Goal: Communication & Community: Ask a question

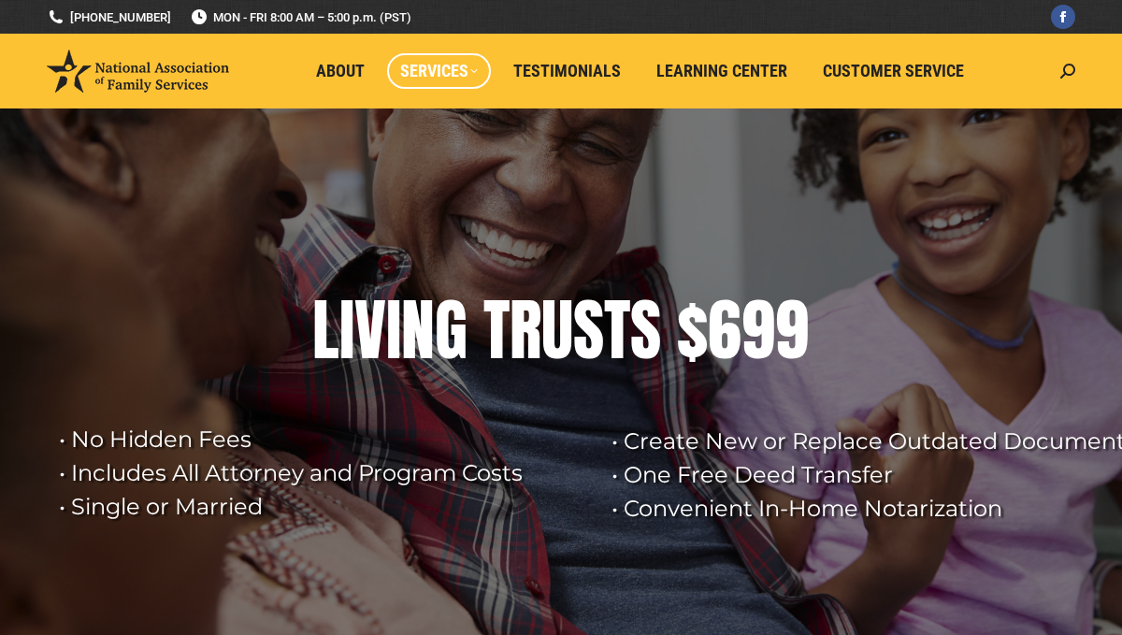
click at [432, 64] on span "Services" at bounding box center [439, 71] width 78 height 21
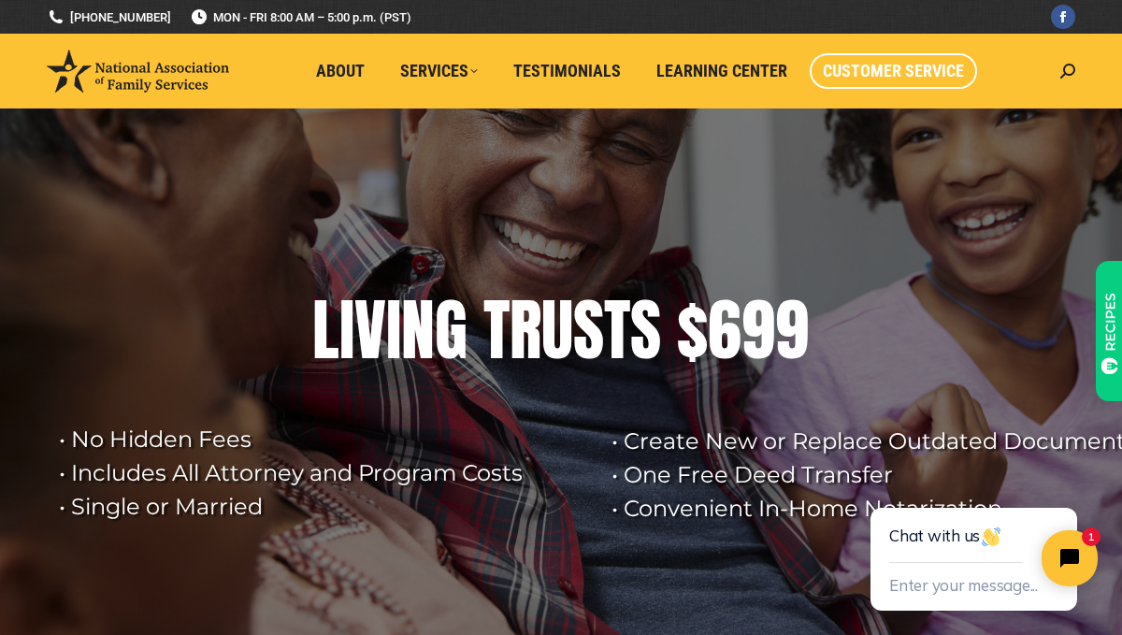
click at [872, 447] on html "Chat with us Enter your message... 1" at bounding box center [976, 541] width 294 height 188
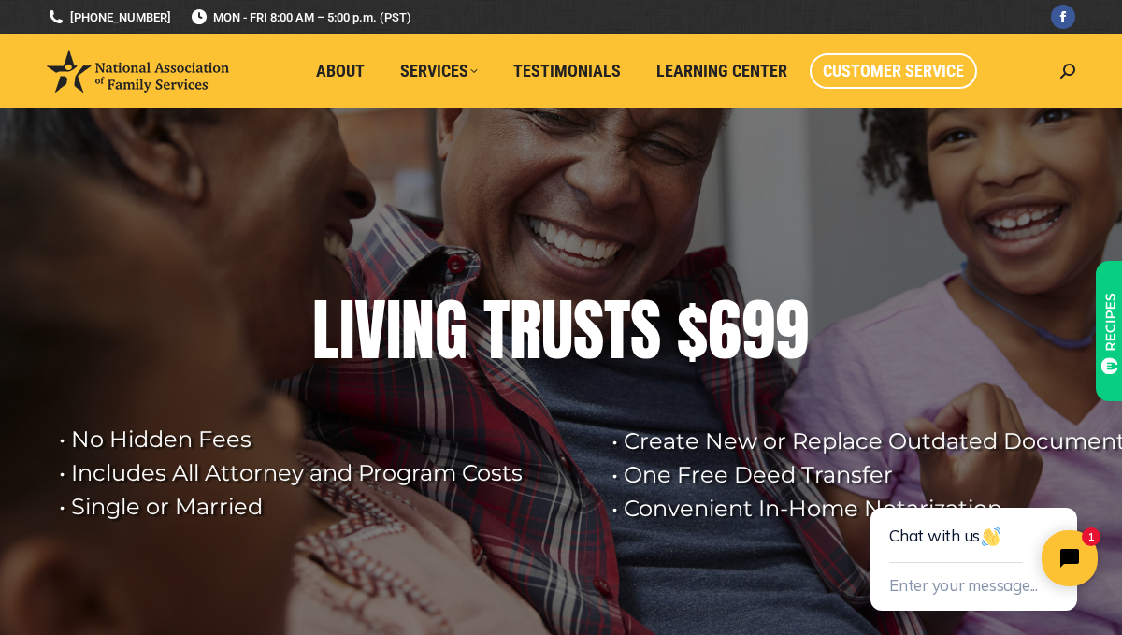
click at [872, 69] on span "Customer Service" at bounding box center [893, 71] width 141 height 21
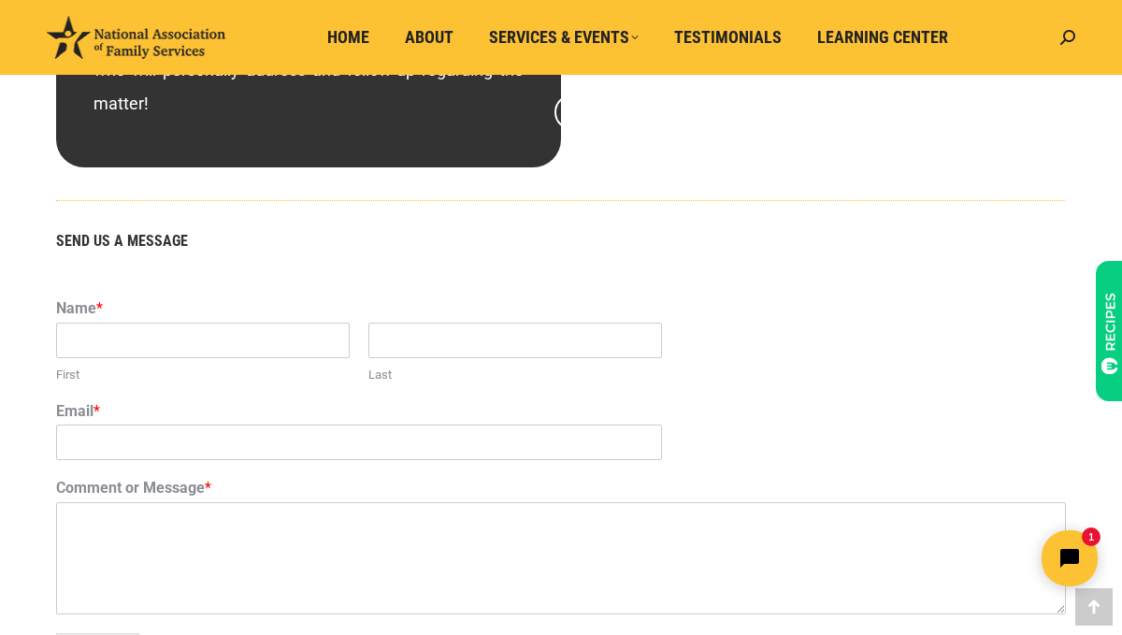
scroll to position [1072, 0]
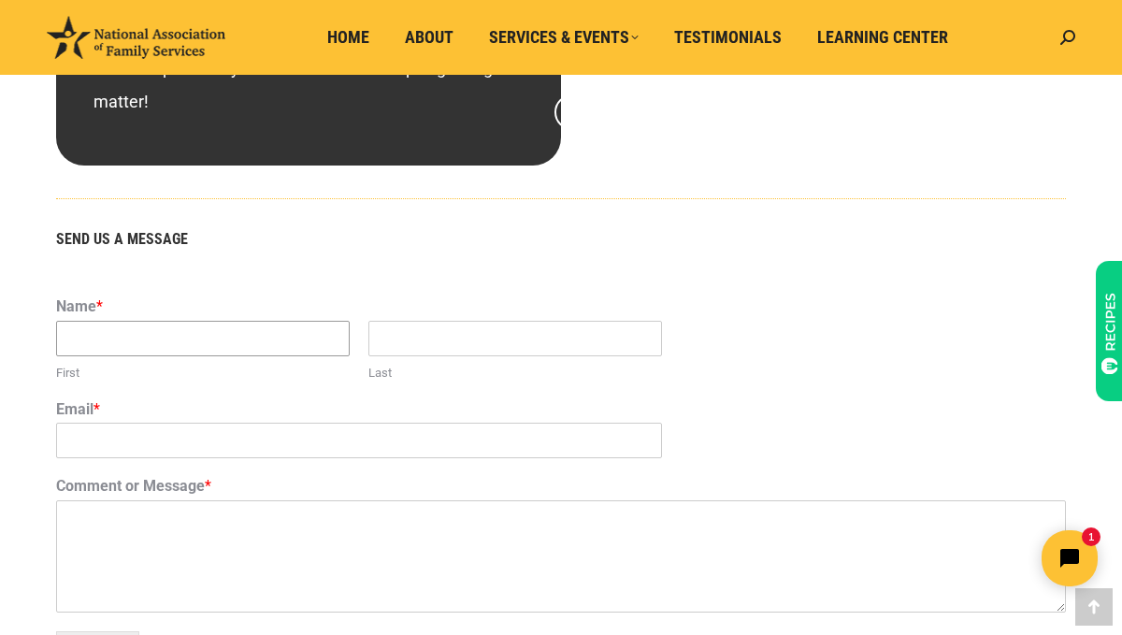
click at [267, 339] on input "First" at bounding box center [203, 339] width 294 height 36
type input "[PERSON_NAME]"
type input "r"
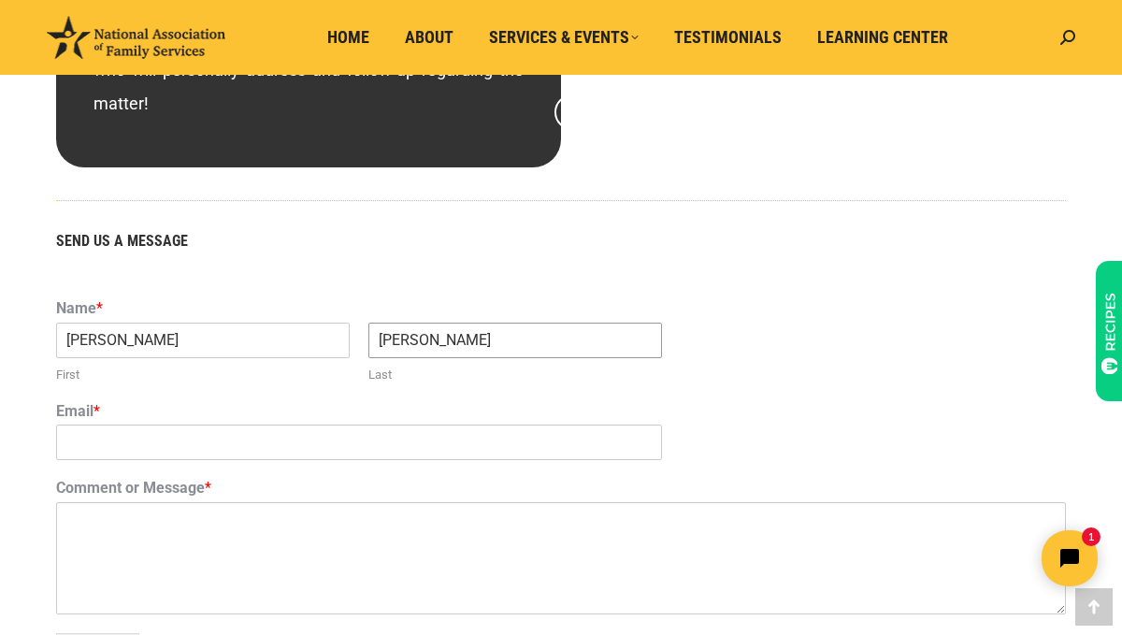
type input "[PERSON_NAME]"
click at [171, 432] on input "Email *" at bounding box center [359, 443] width 606 height 36
type input "[EMAIL_ADDRESS][DOMAIN_NAME]"
click at [95, 522] on textarea "Comment or Message *" at bounding box center [561, 558] width 1010 height 112
type textarea "o"
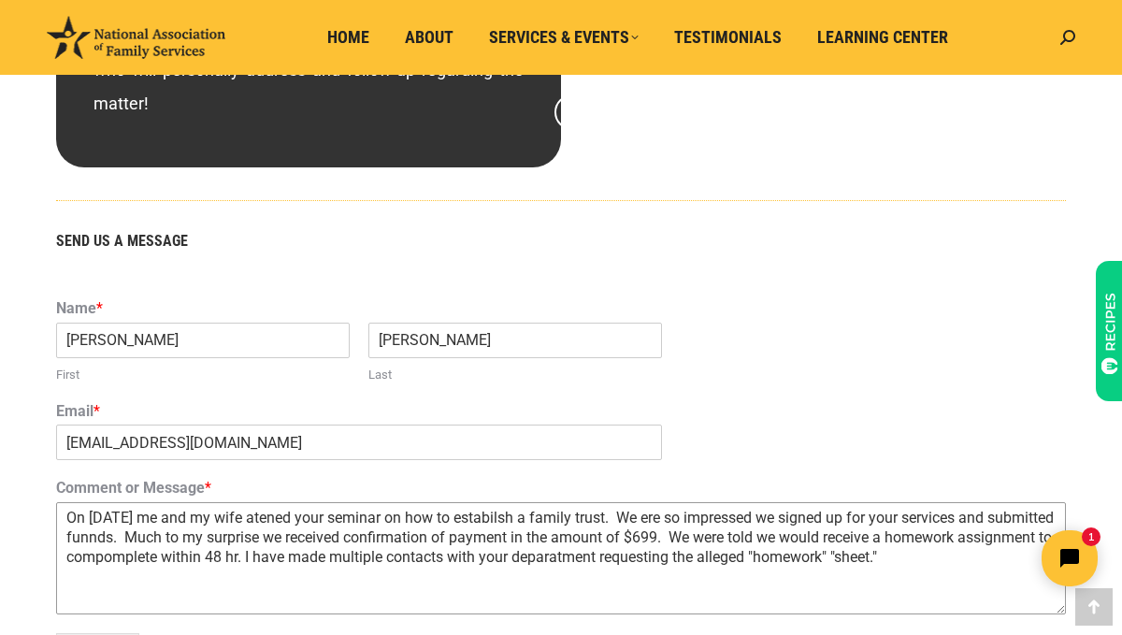
click at [262, 560] on textarea "On [DATE] me and my wife atened your seminar on how to estabilsh a family trust…" at bounding box center [561, 558] width 1010 height 112
click at [231, 559] on textarea "On [DATE] me and my wife atened your seminar on how to estabilsh a family trust…" at bounding box center [561, 558] width 1010 height 112
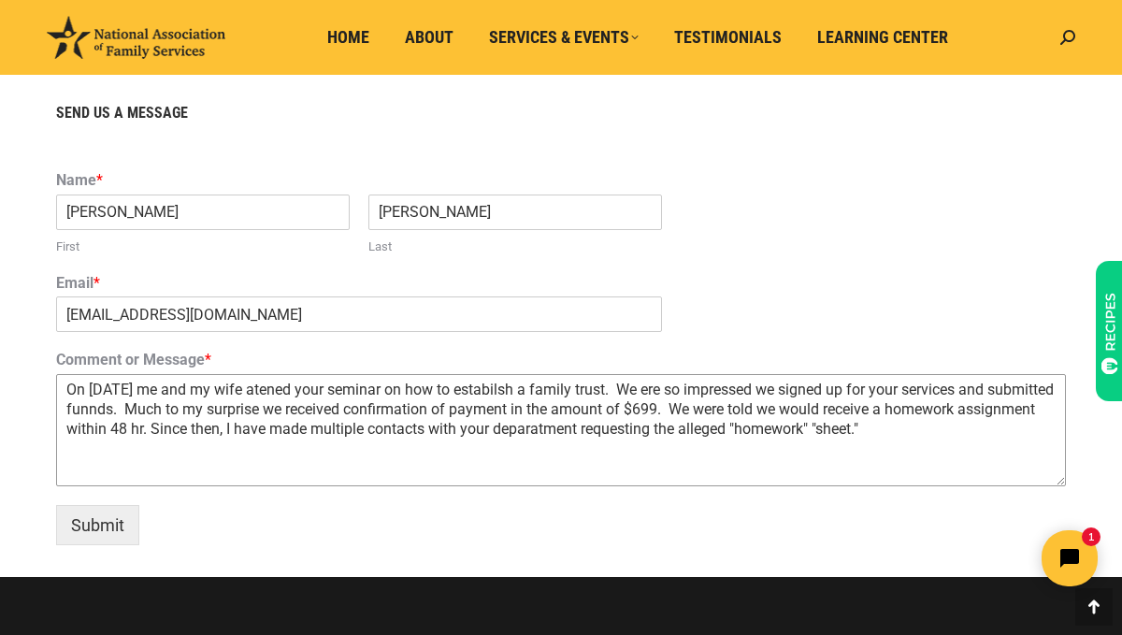
scroll to position [1199, 0]
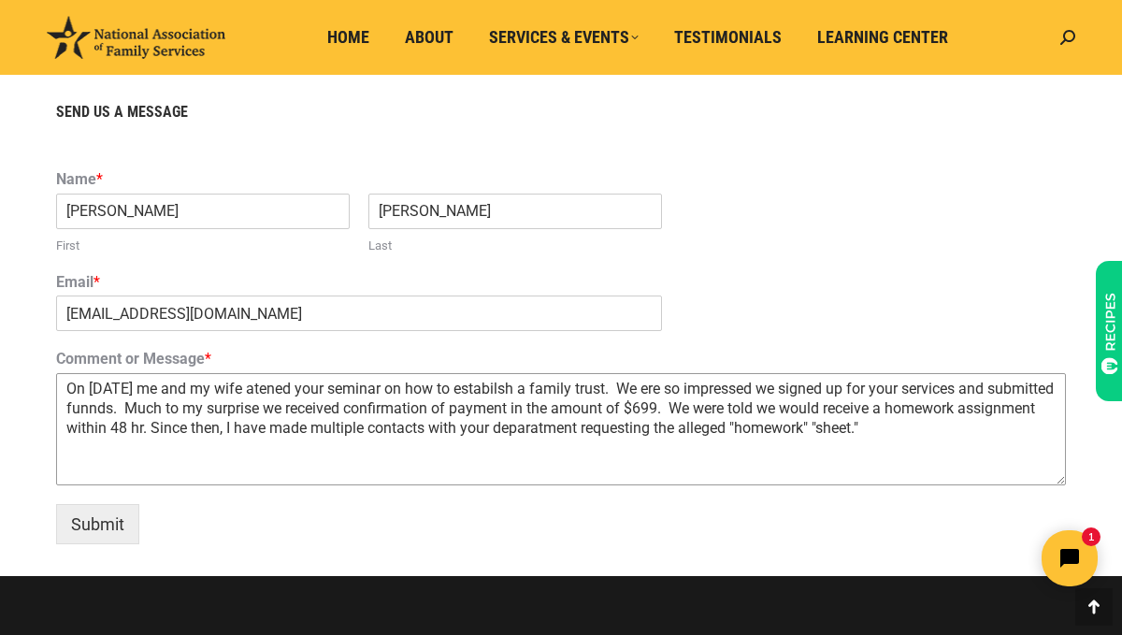
click at [959, 433] on textarea "On [DATE] me and my wife atened your seminar on how to estabilsh a family trust…" at bounding box center [561, 429] width 1010 height 112
click at [1011, 428] on textarea "On [DATE] me and my wife atened your seminar on how to estabilsh a family trust…" at bounding box center [561, 429] width 1010 height 112
click at [241, 451] on textarea "On [DATE] me and my wife atened your seminar on how to estabilsh a family trust…" at bounding box center [561, 429] width 1010 height 112
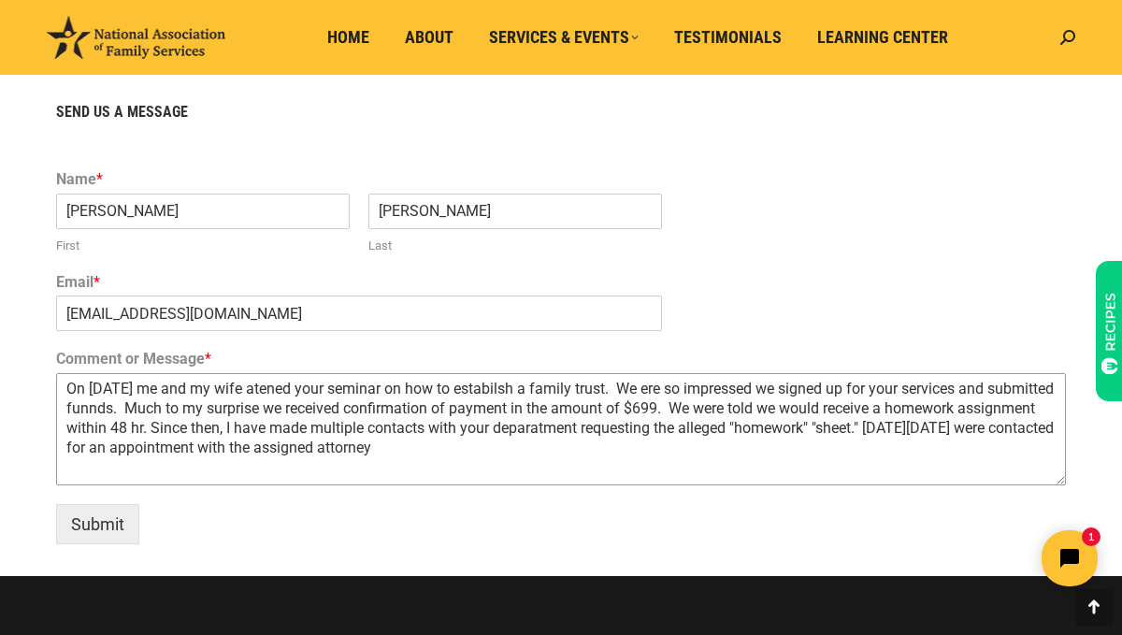
click at [229, 444] on textarea "On [DATE] me and my wife atened your seminar on how to estabilsh a family trust…" at bounding box center [561, 429] width 1010 height 112
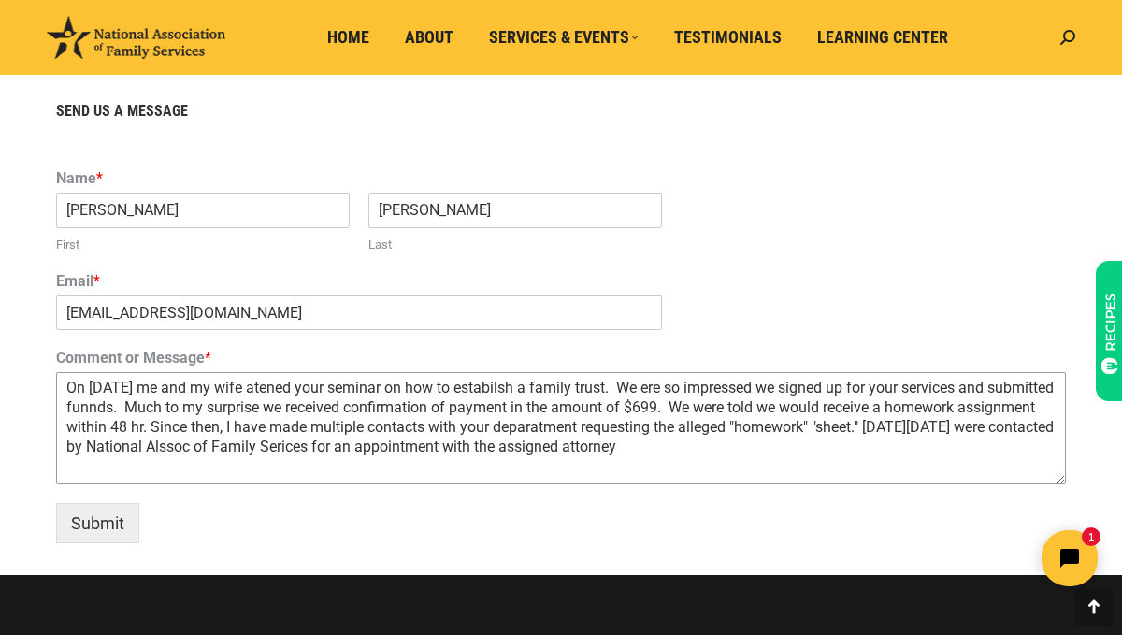
click at [786, 449] on textarea "On [DATE] me and my wife atened your seminar on how to estabilsh a family trust…" at bounding box center [561, 428] width 1010 height 112
drag, startPoint x: 725, startPoint y: 444, endPoint x: 758, endPoint y: 448, distance: 32.9
click at [725, 444] on textarea "On [DATE] me and my wife atened your seminar on how to estabilsh a family trust…" at bounding box center [561, 428] width 1010 height 112
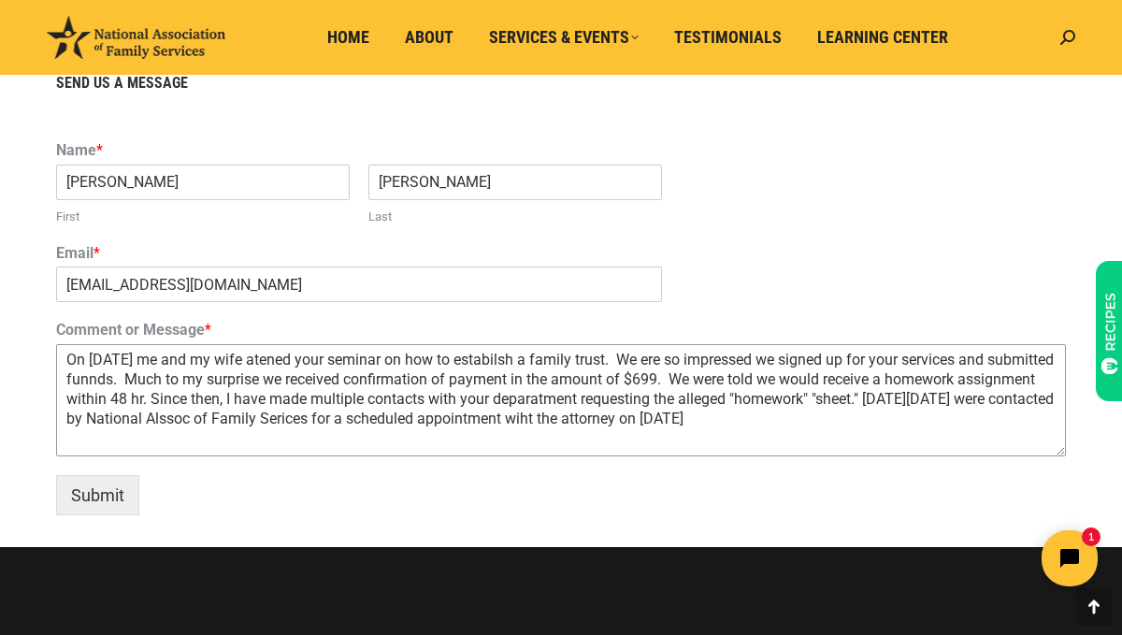
scroll to position [1231, 0]
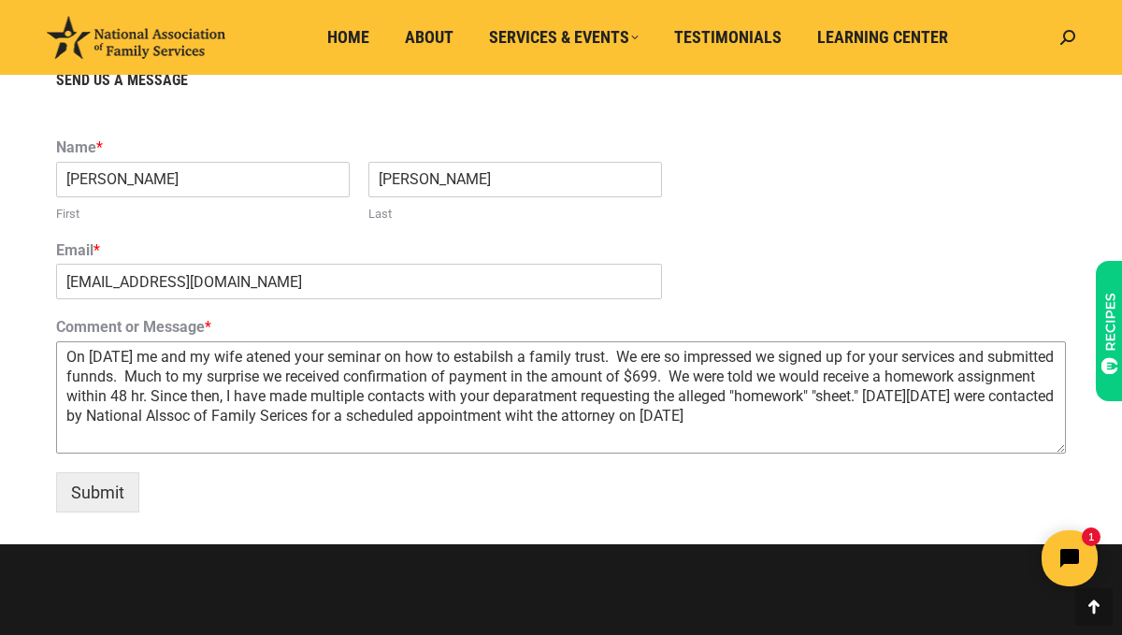
click at [891, 414] on textarea "On [DATE] me and my wife atened your seminar on how to estabilsh a family trust…" at bounding box center [561, 397] width 1010 height 112
click at [696, 414] on textarea "On [DATE] me and my wife atened your seminar on how to estabilsh a family trust…" at bounding box center [561, 397] width 1010 height 112
drag, startPoint x: 705, startPoint y: 416, endPoint x: 732, endPoint y: 421, distance: 27.5
click at [705, 416] on textarea "On [DATE] me and my wife atened your seminar on how to estabilsh a family trust…" at bounding box center [561, 397] width 1010 height 112
click at [127, 417] on textarea "On [DATE] me and my wife atened your seminar on how to estabilsh a family trust…" at bounding box center [561, 397] width 1010 height 112
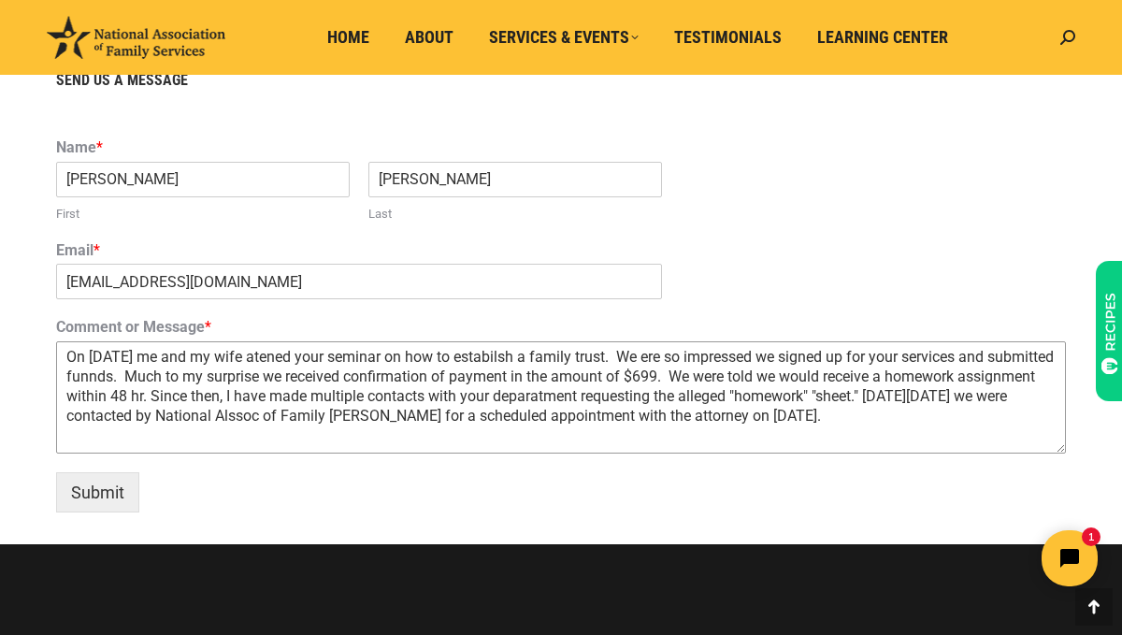
click at [930, 416] on textarea "On [DATE] me and my wife atened your seminar on how to estabilsh a family trust…" at bounding box center [561, 397] width 1010 height 112
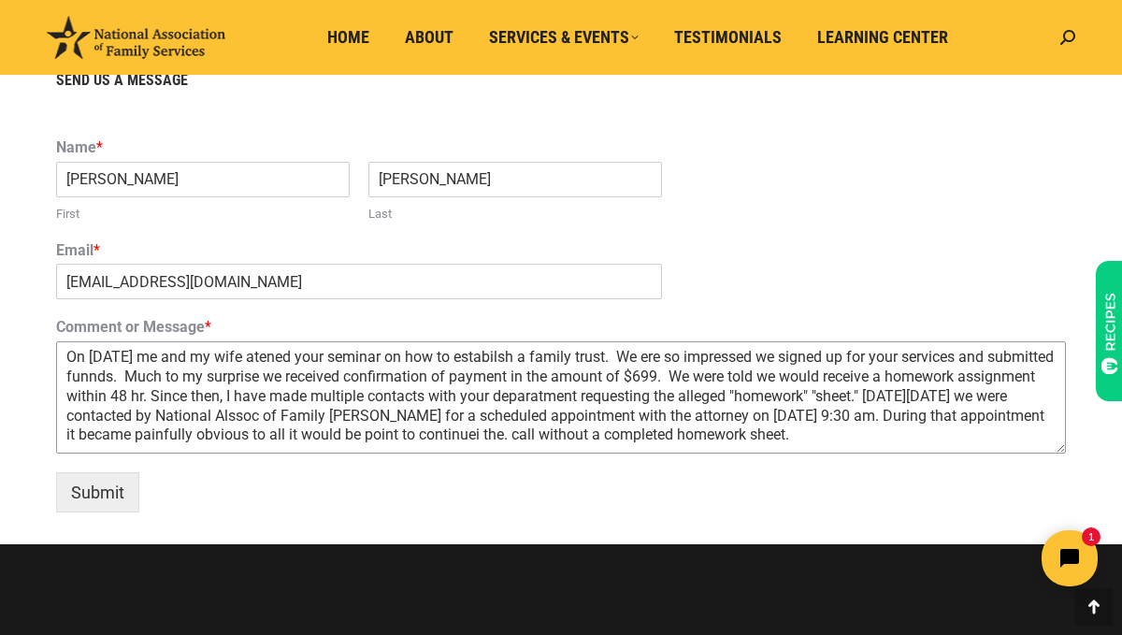
click at [517, 436] on textarea "On [DATE] me and my wife atened your seminar on how to estabilsh a family trust…" at bounding box center [561, 397] width 1010 height 112
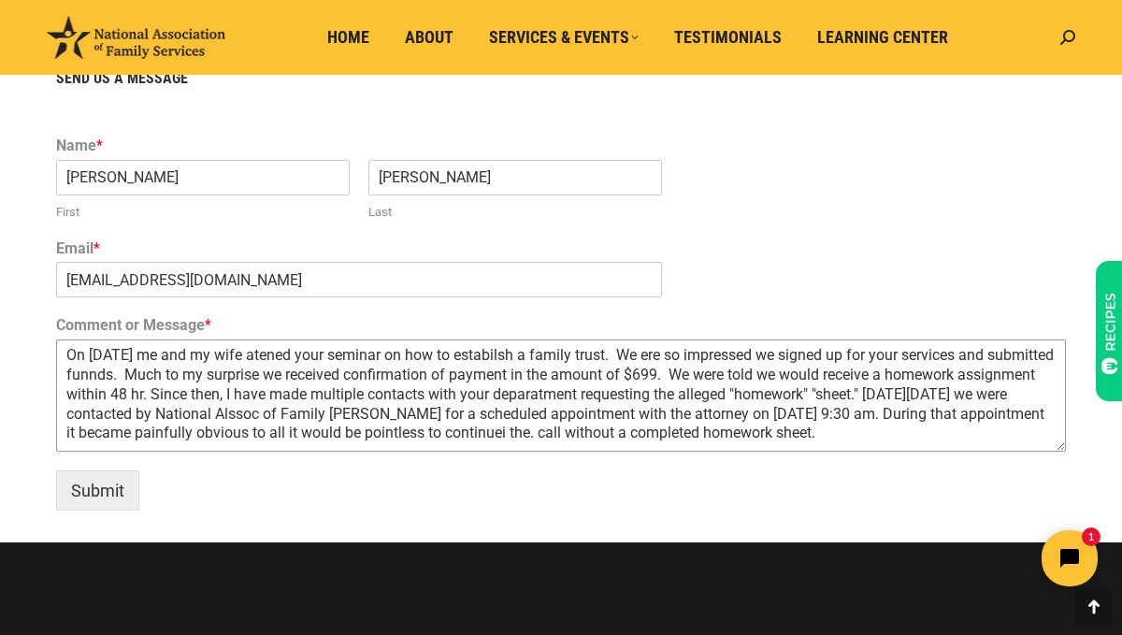
click at [656, 434] on textarea "On [DATE] me and my wife atened your seminar on how to estabilsh a family trust…" at bounding box center [561, 396] width 1010 height 112
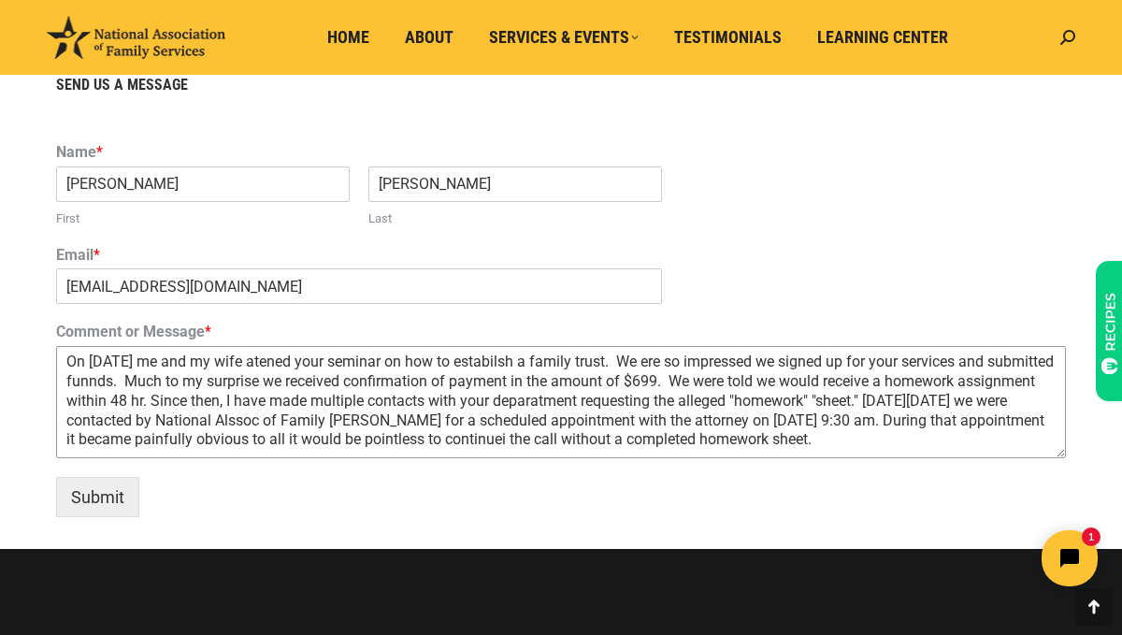
click at [958, 441] on textarea "On [DATE] me and my wife atened your seminar on how to estabilsh a family trust…" at bounding box center [561, 402] width 1010 height 112
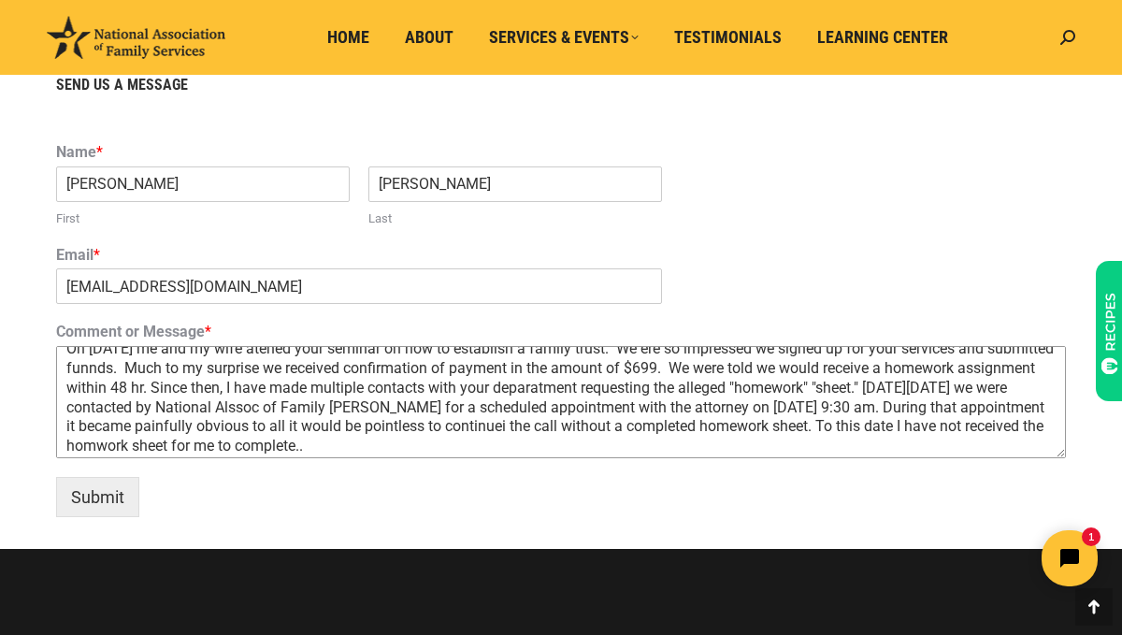
scroll to position [7, 0]
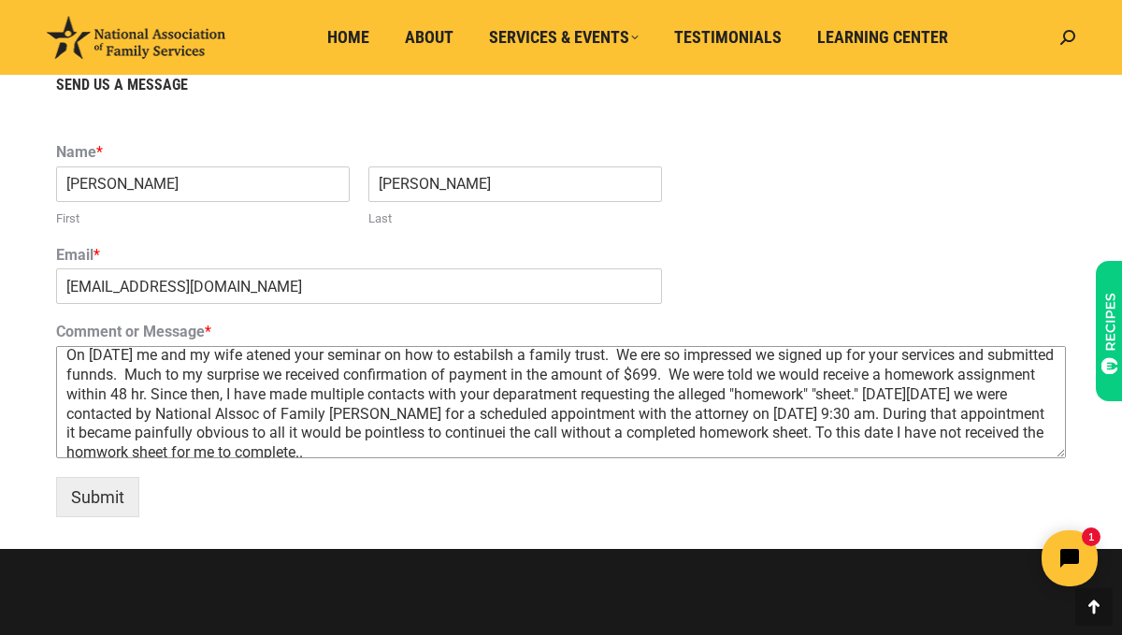
drag, startPoint x: 64, startPoint y: 349, endPoint x: 896, endPoint y: 445, distance: 838.0
click at [1024, 484] on form "Name * [PERSON_NAME] First [PERSON_NAME] Last Email * [EMAIL_ADDRESS][DOMAIN_NA…" at bounding box center [561, 325] width 1010 height 383
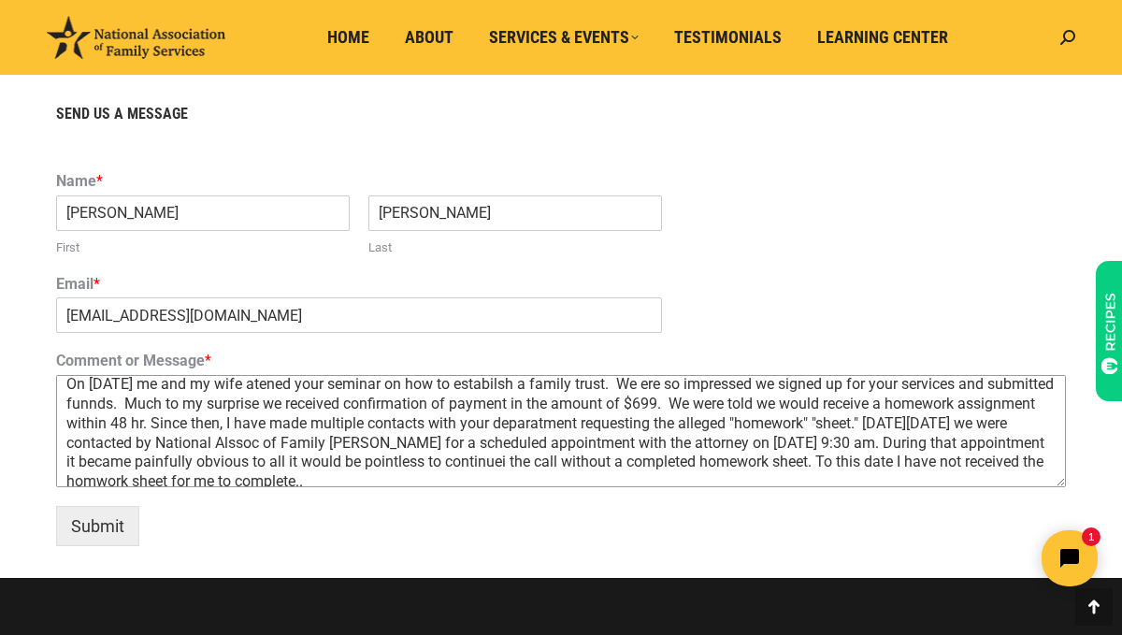
scroll to position [1205, 0]
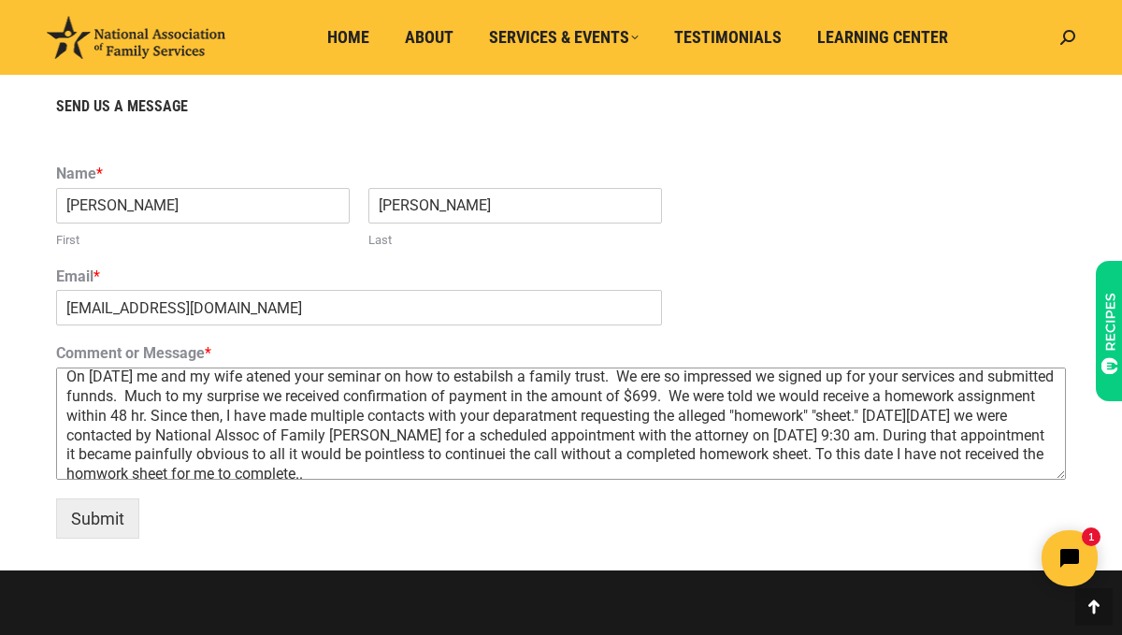
type textarea "On [DATE] me and my wife atened your seminar on how to estabilsh a family trust…"
click at [474, 482] on div "Comment or Message * On [DATE] me and my wife atened your seminar on how to est…" at bounding box center [561, 412] width 1010 height 154
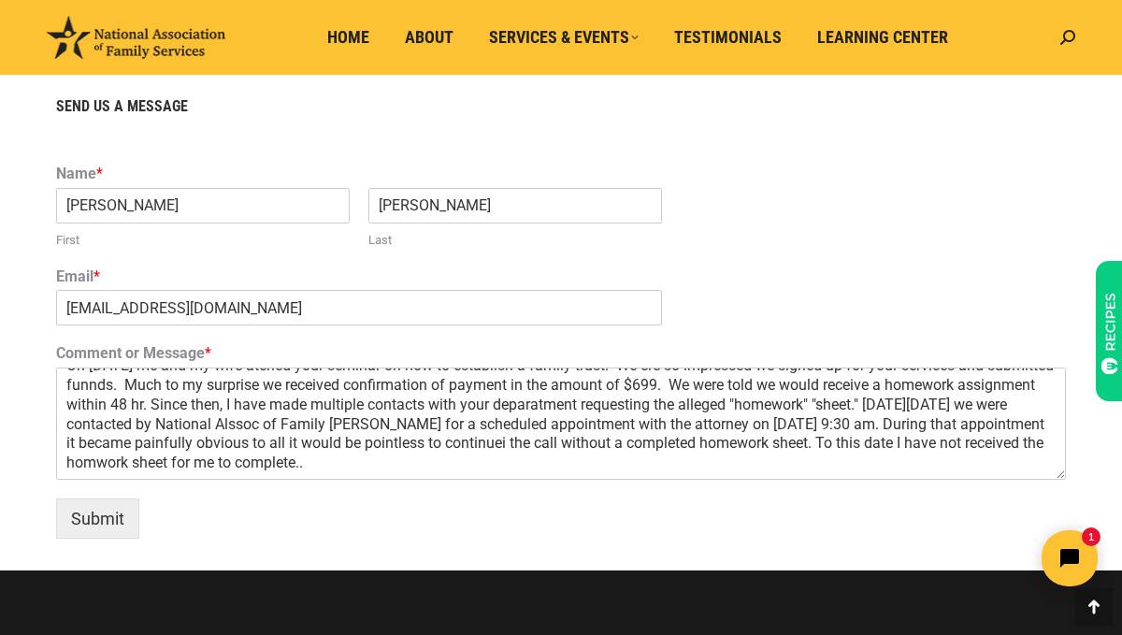
scroll to position [1206, 0]
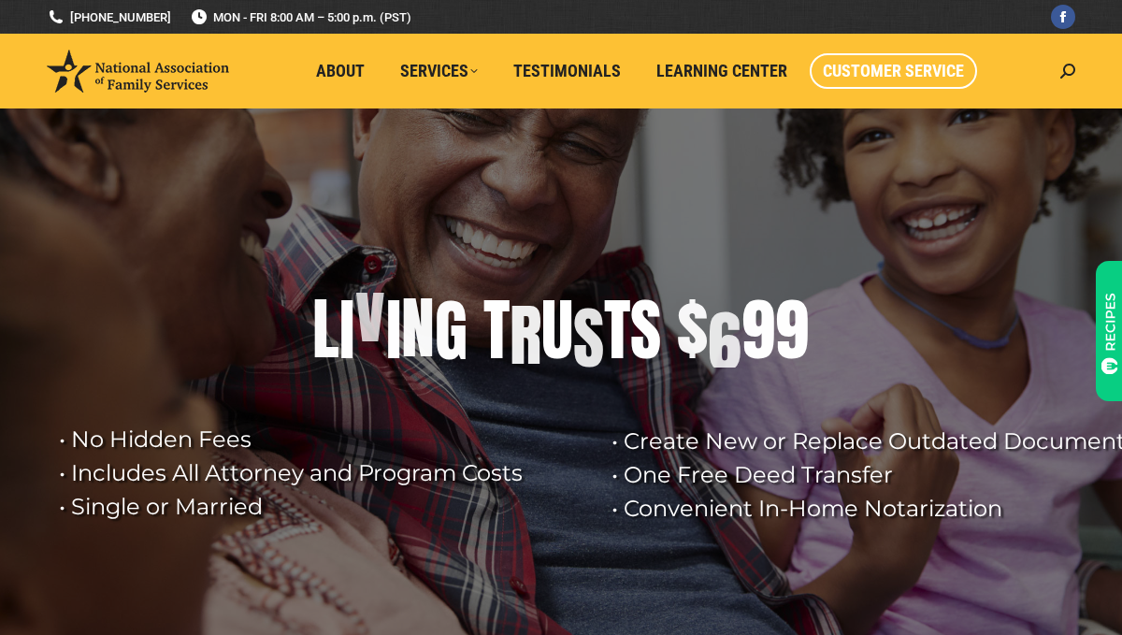
click at [873, 70] on span "Customer Service" at bounding box center [893, 71] width 141 height 21
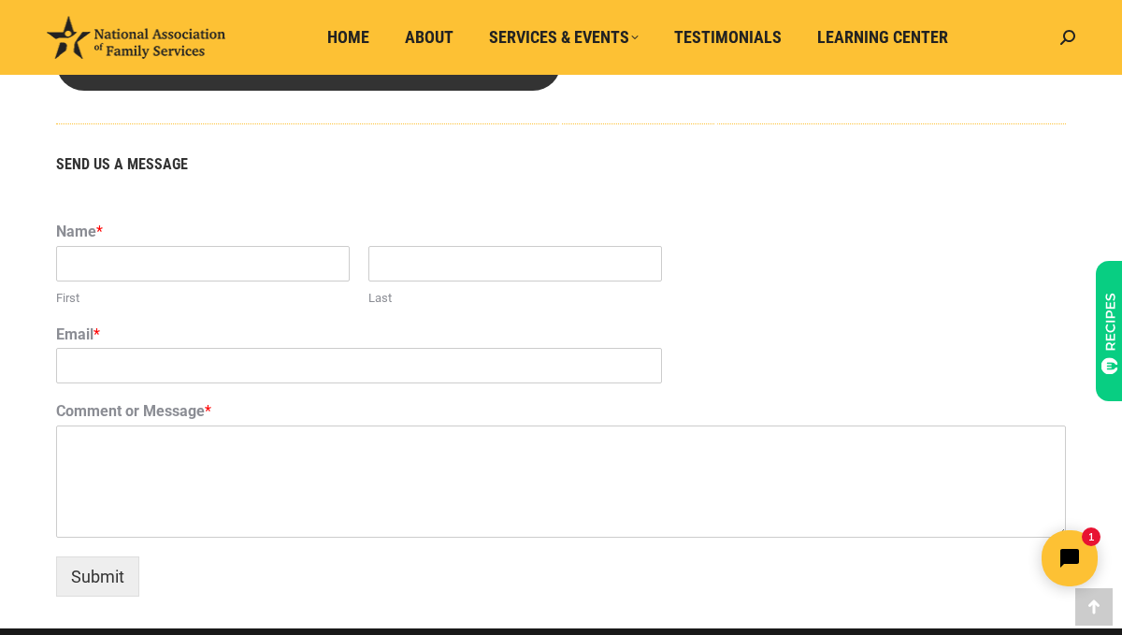
scroll to position [1146, 0]
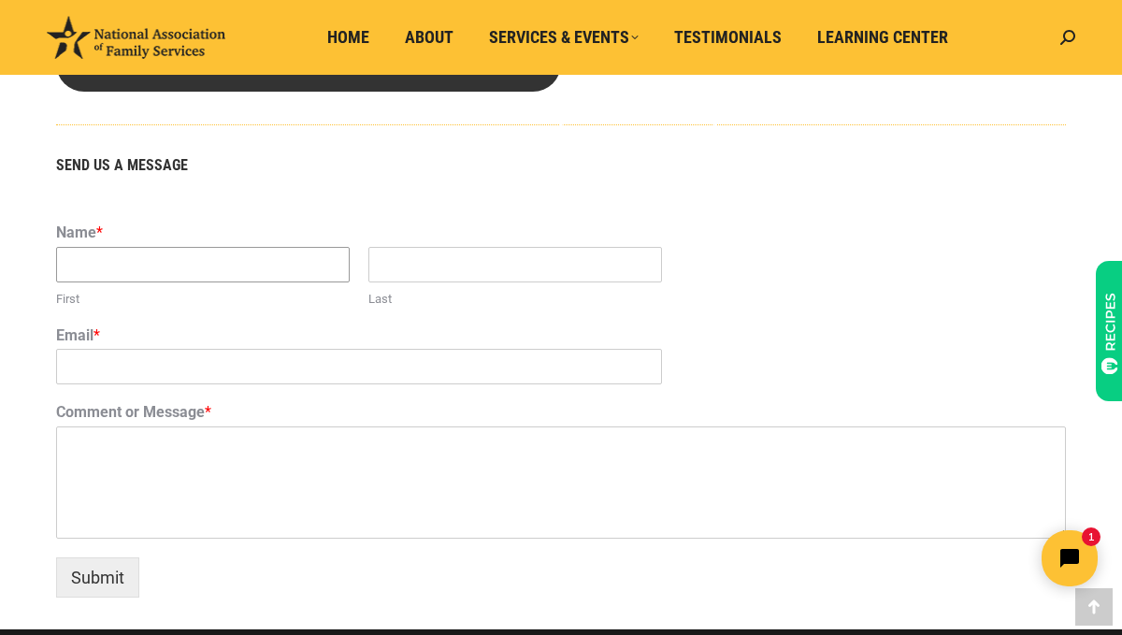
click at [203, 254] on input "First" at bounding box center [203, 265] width 294 height 36
click at [230, 263] on input "First" at bounding box center [203, 265] width 294 height 36
type input "o"
type input "[PERSON_NAME]"
click at [463, 261] on input "Last" at bounding box center [516, 265] width 294 height 36
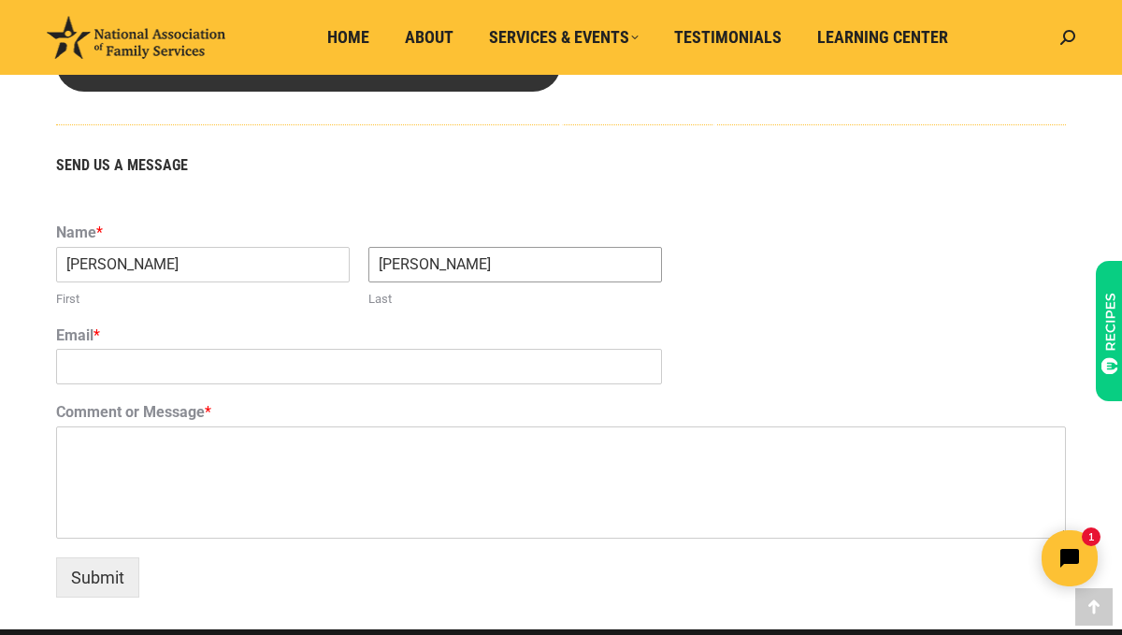
type input "[PERSON_NAME]"
click at [310, 356] on input "Email *" at bounding box center [359, 367] width 606 height 36
type input "W"
type input "johngrealtiyone@gmail.com"
click at [215, 441] on textarea "Comment or Message *" at bounding box center [561, 482] width 1010 height 112
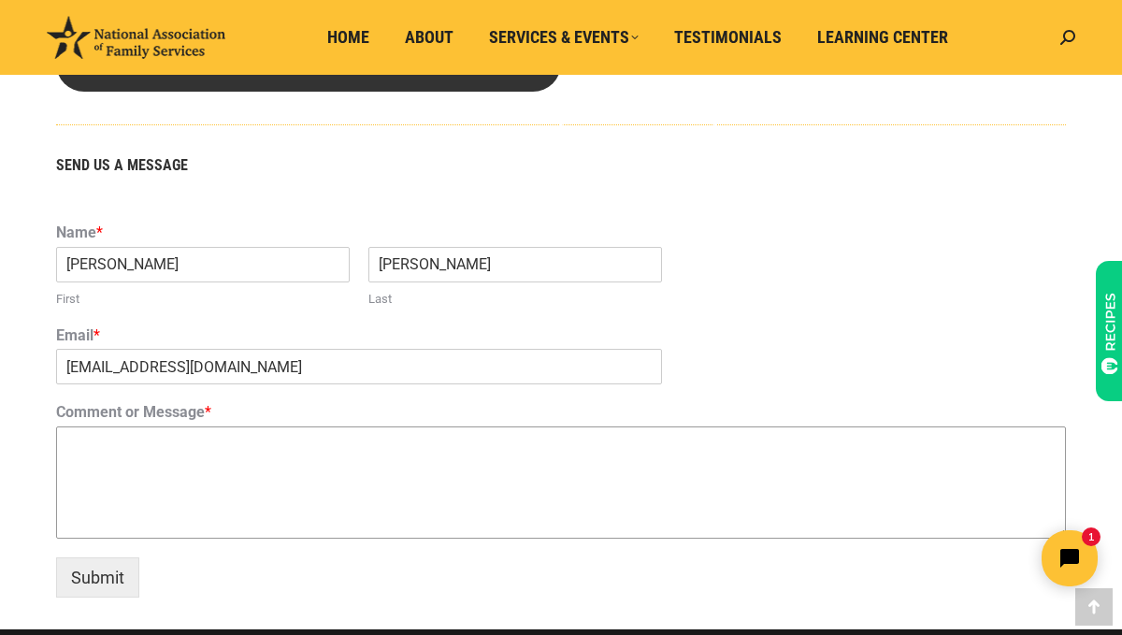
scroll to position [1143, 0]
